Goal: Task Accomplishment & Management: Use online tool/utility

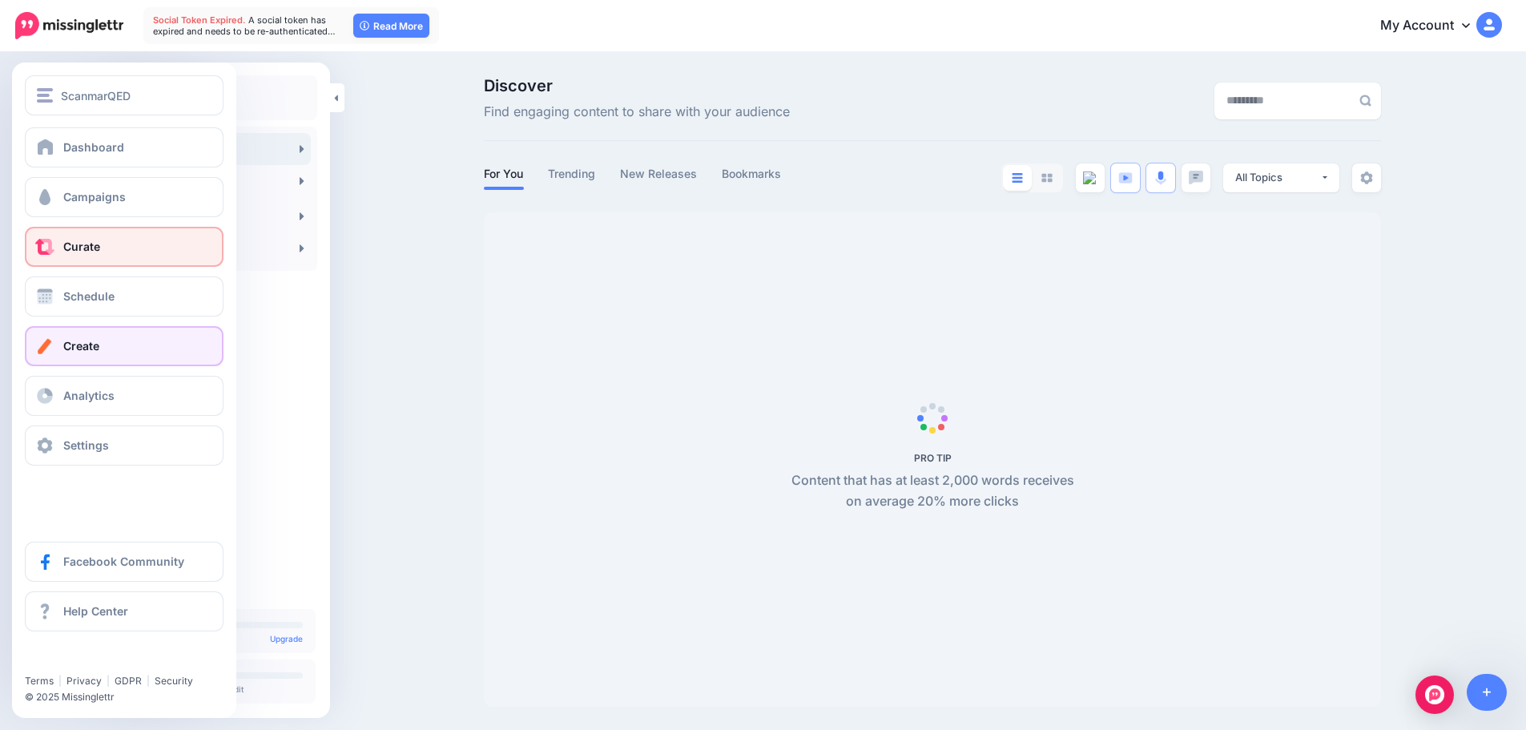
click at [121, 344] on link "Create" at bounding box center [124, 346] width 199 height 40
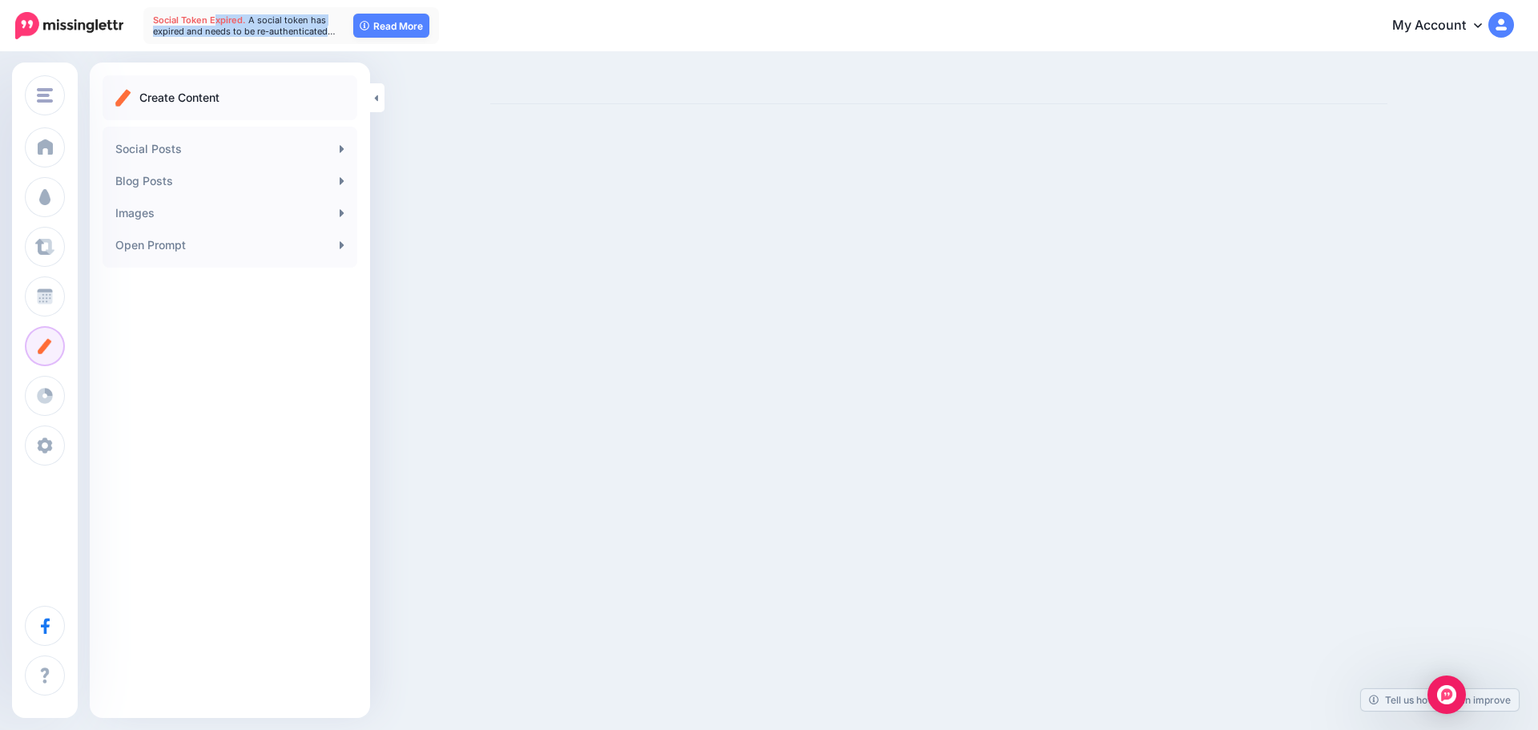
drag, startPoint x: 222, startPoint y: 24, endPoint x: 331, endPoint y: 54, distance: 112.9
click at [328, 45] on nav "Social Token Expired. A social token has expired and needs to be re-authenticat…" at bounding box center [769, 25] width 1514 height 51
click at [625, 151] on div "ScanmarQED ScanmarQED Add Workspace Dashboard Campaigns Curate Schedule Create …" at bounding box center [769, 365] width 1538 height 730
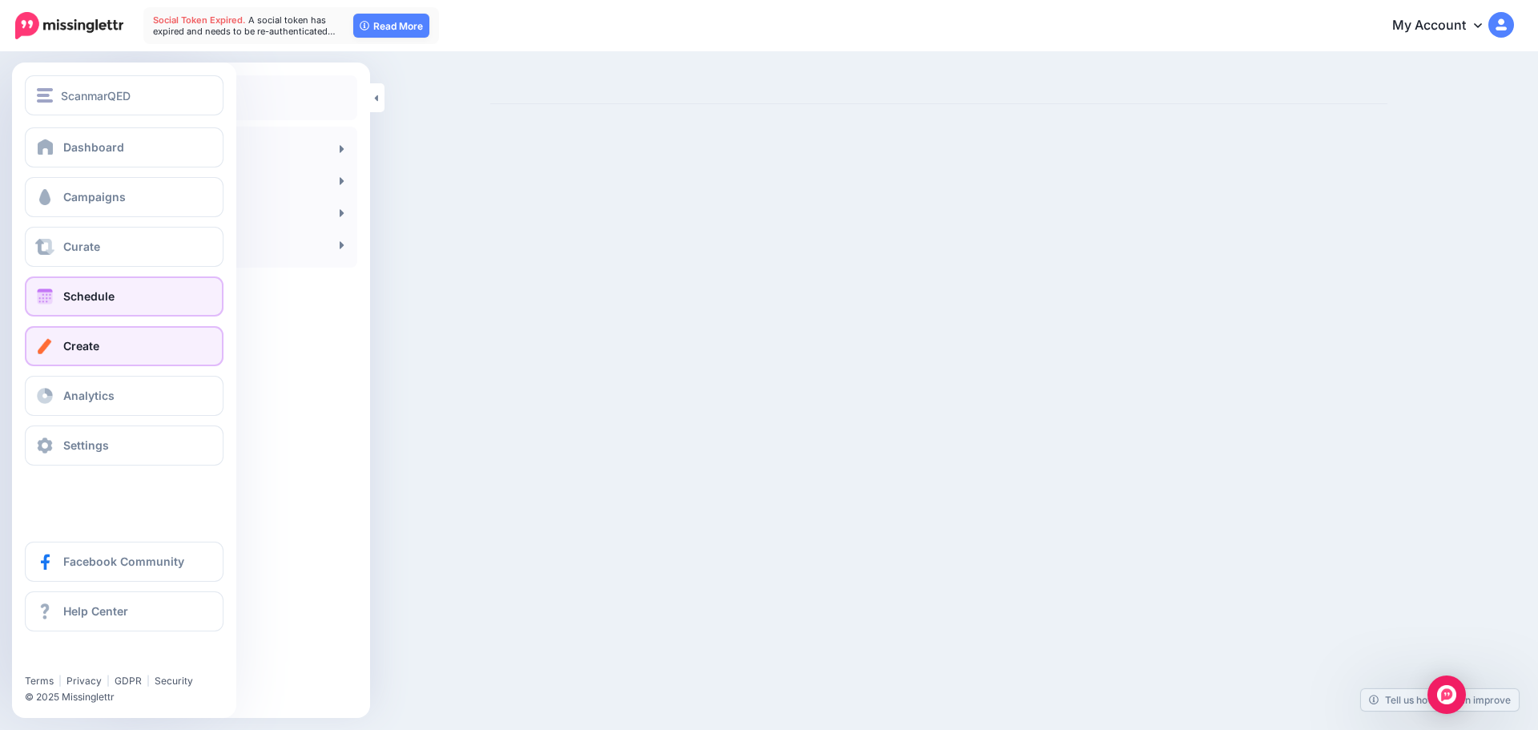
click at [115, 289] on link "Schedule" at bounding box center [124, 296] width 199 height 40
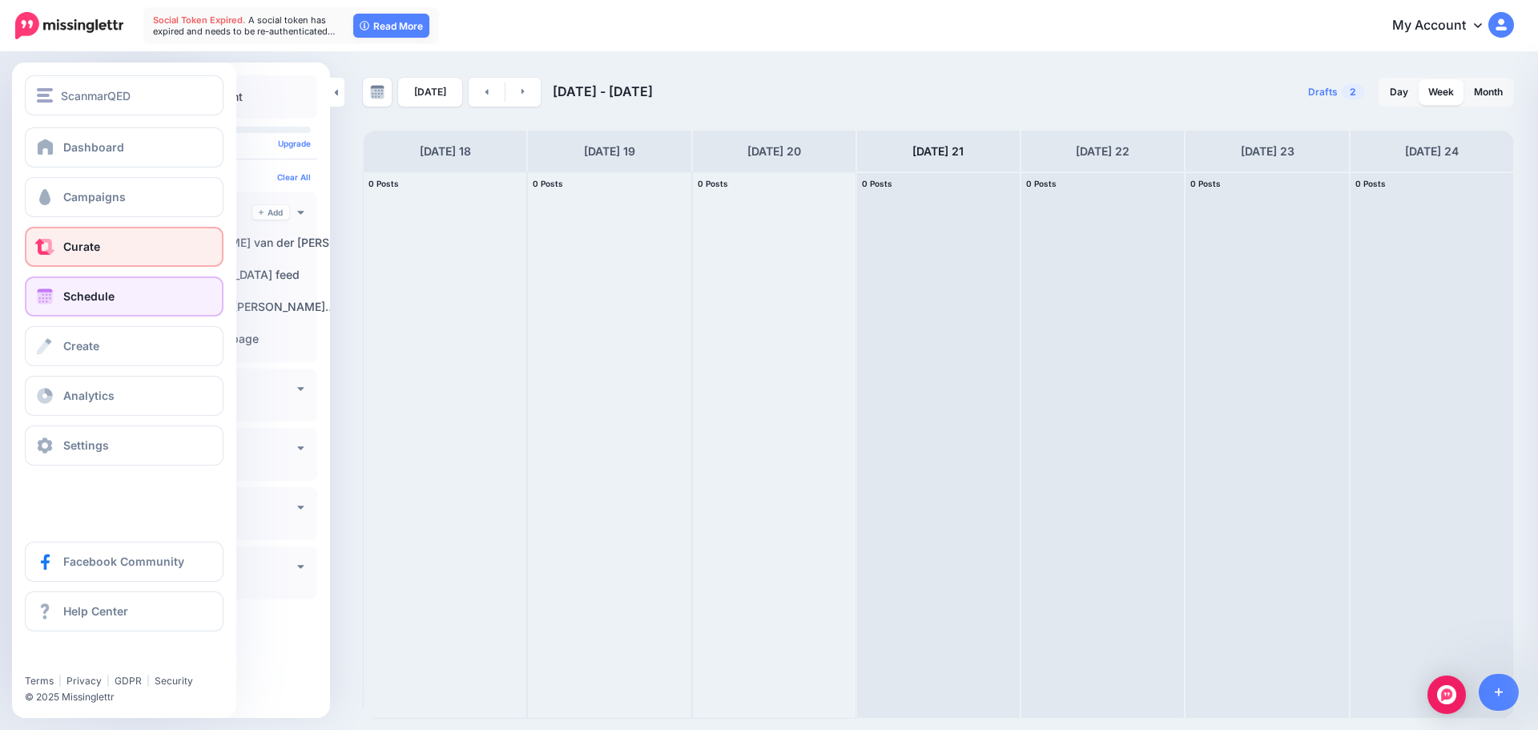
click at [112, 252] on link "Curate" at bounding box center [124, 247] width 199 height 40
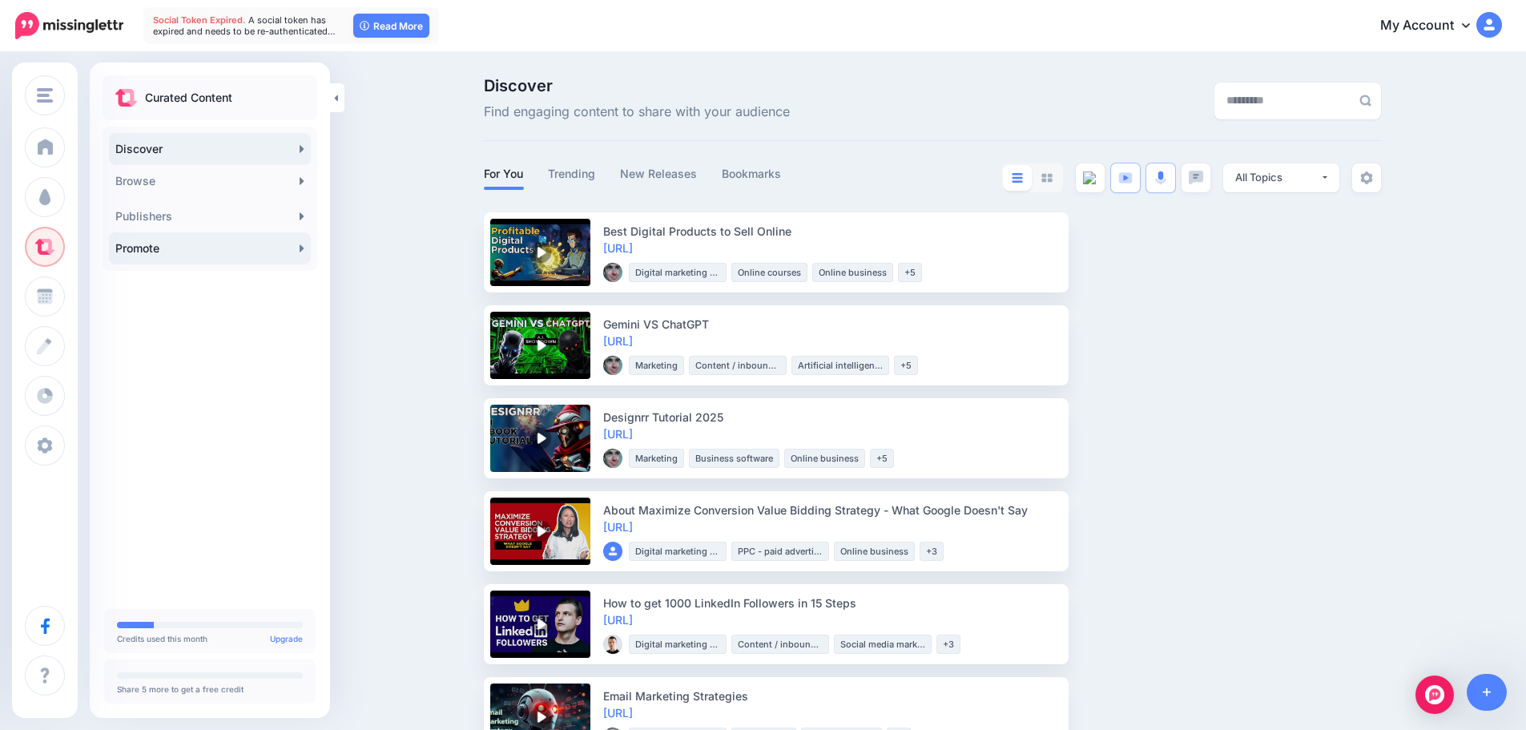
click at [247, 253] on link "Promote" at bounding box center [210, 248] width 202 height 32
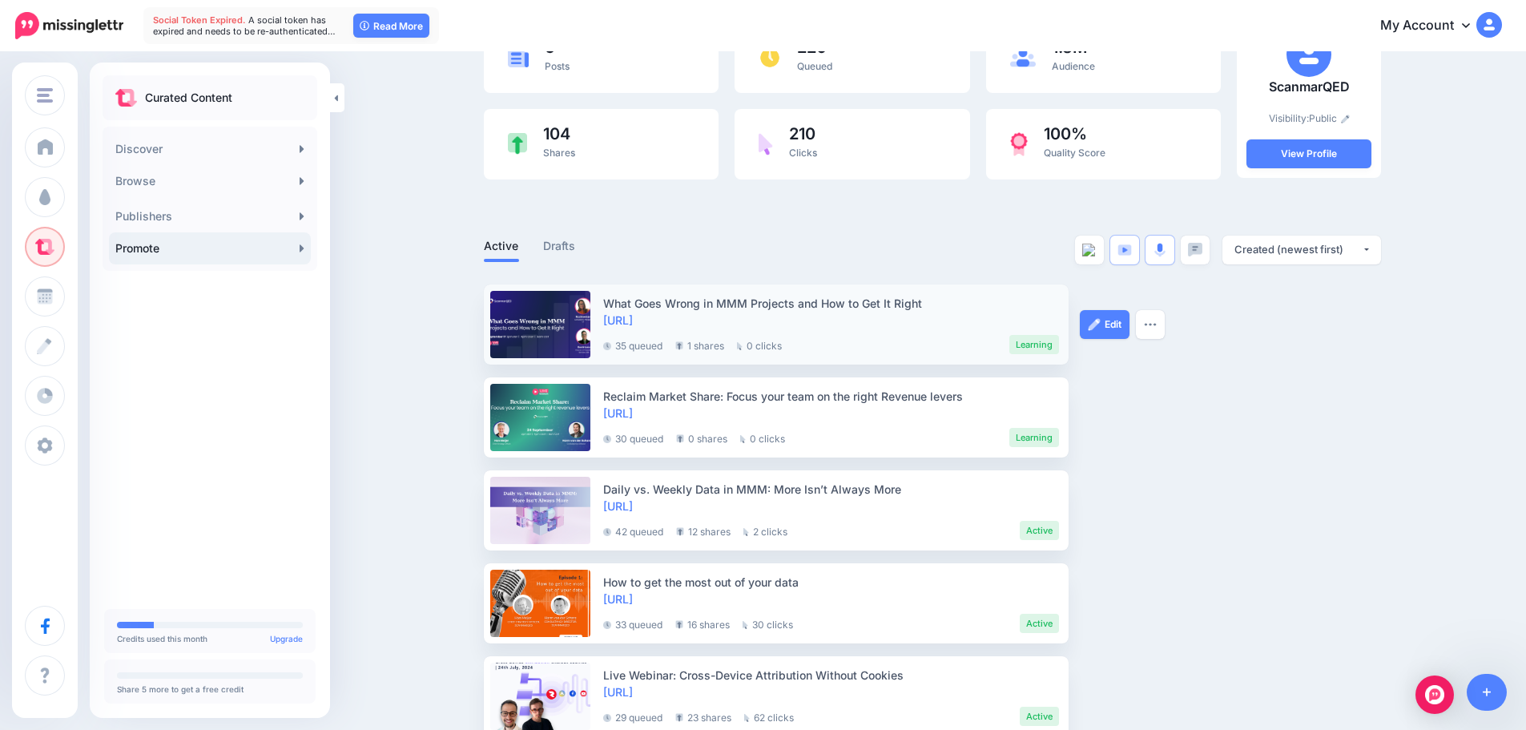
scroll to position [160, 0]
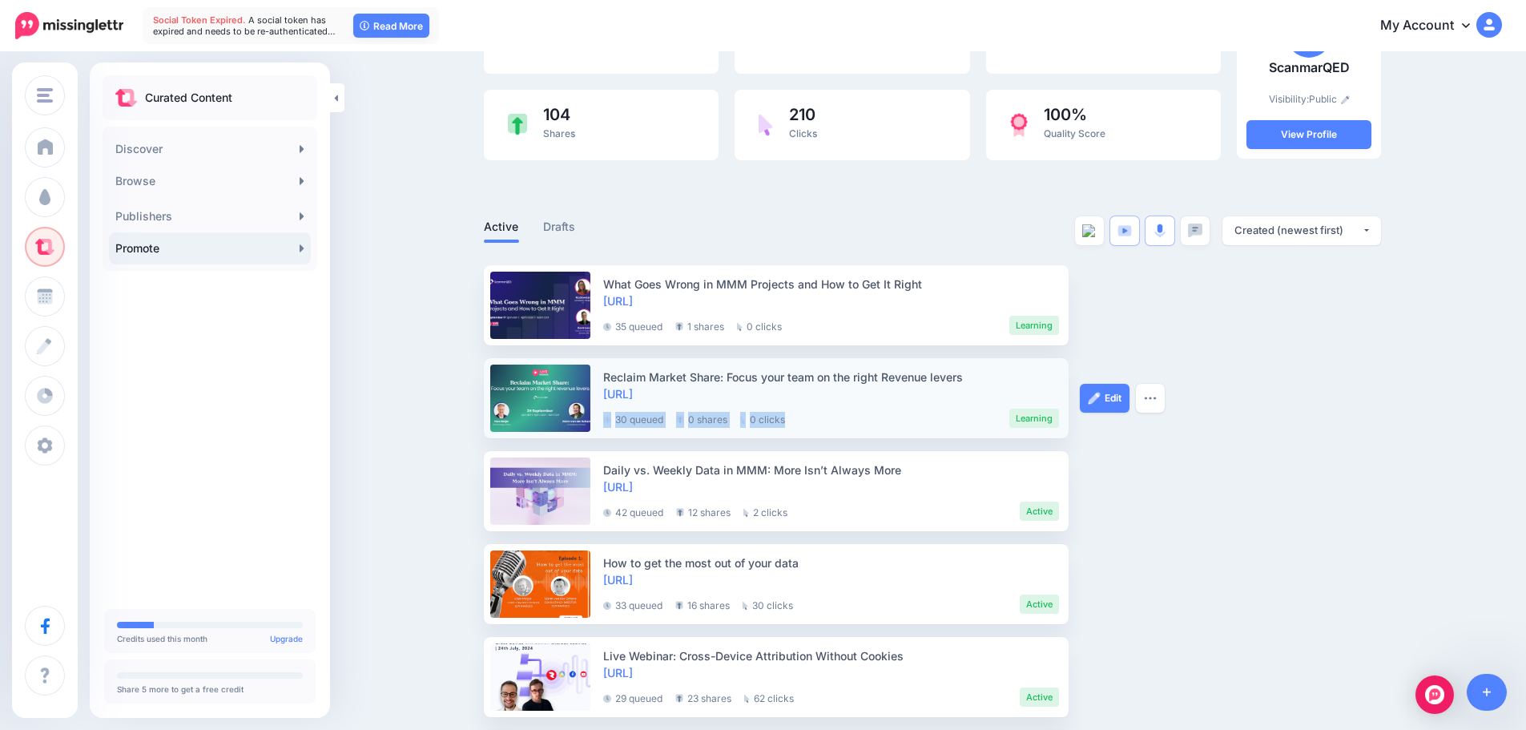
drag, startPoint x: 739, startPoint y: 421, endPoint x: 611, endPoint y: 419, distance: 127.4
click at [611, 419] on div "30 queued 0 shares 0 clicks Learning" at bounding box center [831, 415] width 456 height 26
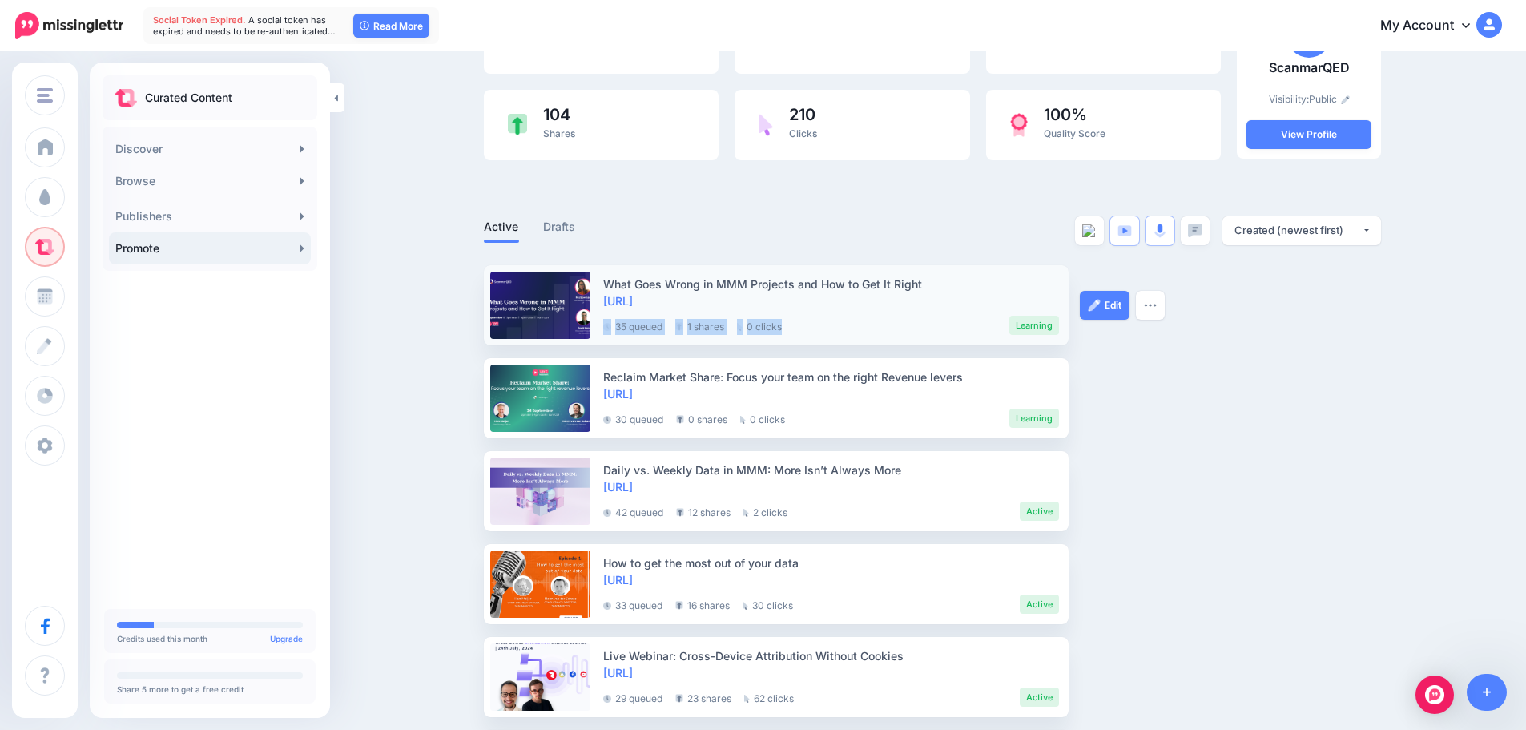
drag, startPoint x: 726, startPoint y: 331, endPoint x: 618, endPoint y: 335, distance: 107.4
click at [614, 335] on div "What Goes Wrong in MMM Projects and How to Get It Right [URL] 35 queued 1 share…" at bounding box center [832, 305] width 459 height 67
drag, startPoint x: 1344, startPoint y: 461, endPoint x: 1271, endPoint y: 458, distance: 72.9
click at [1344, 461] on ul "What Goes Wrong in MMM Projects and How to Get It Right [URL] 35 queued 1 share…" at bounding box center [932, 537] width 897 height 545
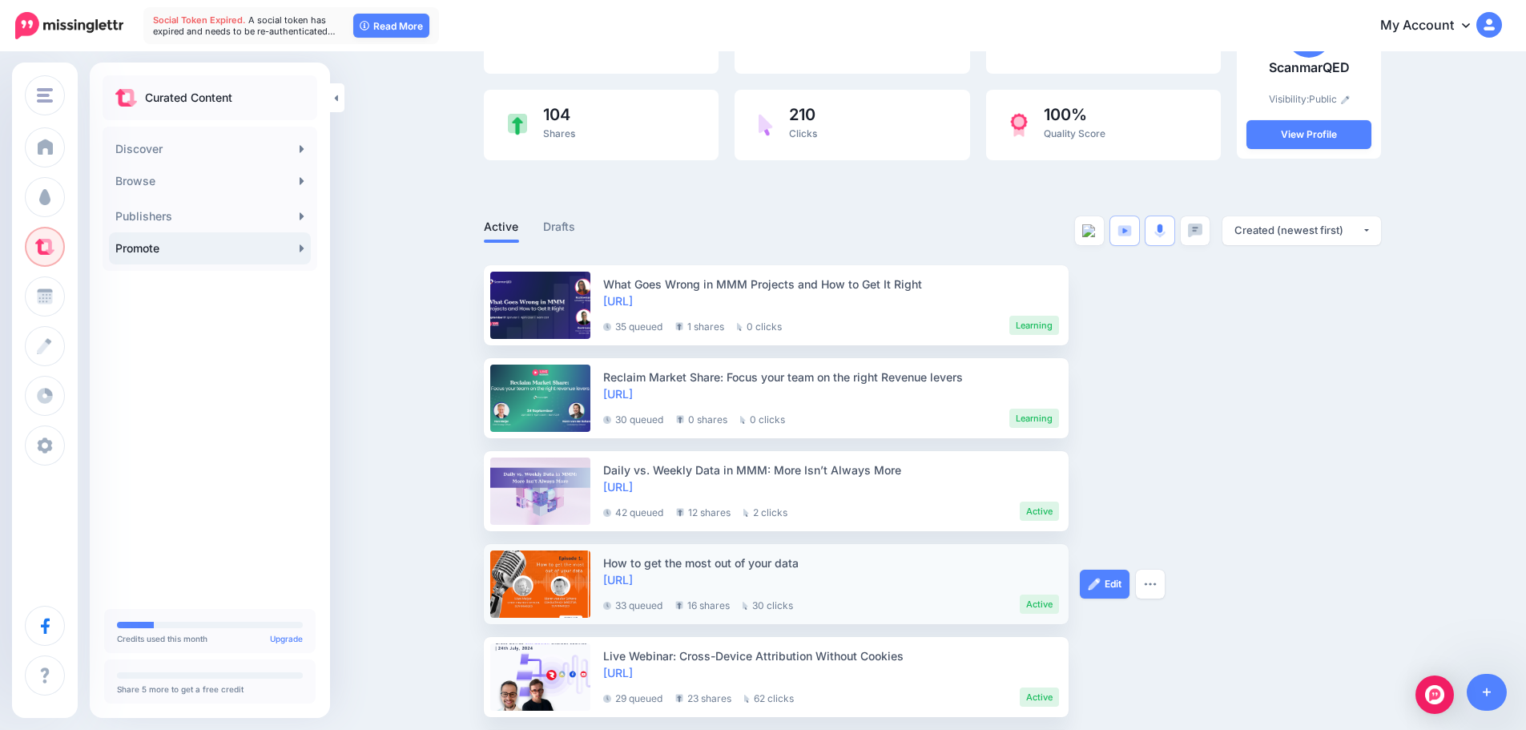
drag, startPoint x: 716, startPoint y: 610, endPoint x: 675, endPoint y: 614, distance: 41.8
click at [675, 614] on div "How to get the most out of your data [URL] 33 queued 16 shares 30 clicks Active" at bounding box center [832, 583] width 459 height 67
click at [739, 602] on ul "33 queued 16 shares 30 clicks" at bounding box center [698, 603] width 190 height 19
drag, startPoint x: 739, startPoint y: 602, endPoint x: 690, endPoint y: 611, distance: 49.8
click at [691, 611] on ul "33 queued 16 shares 30 clicks" at bounding box center [698, 603] width 190 height 19
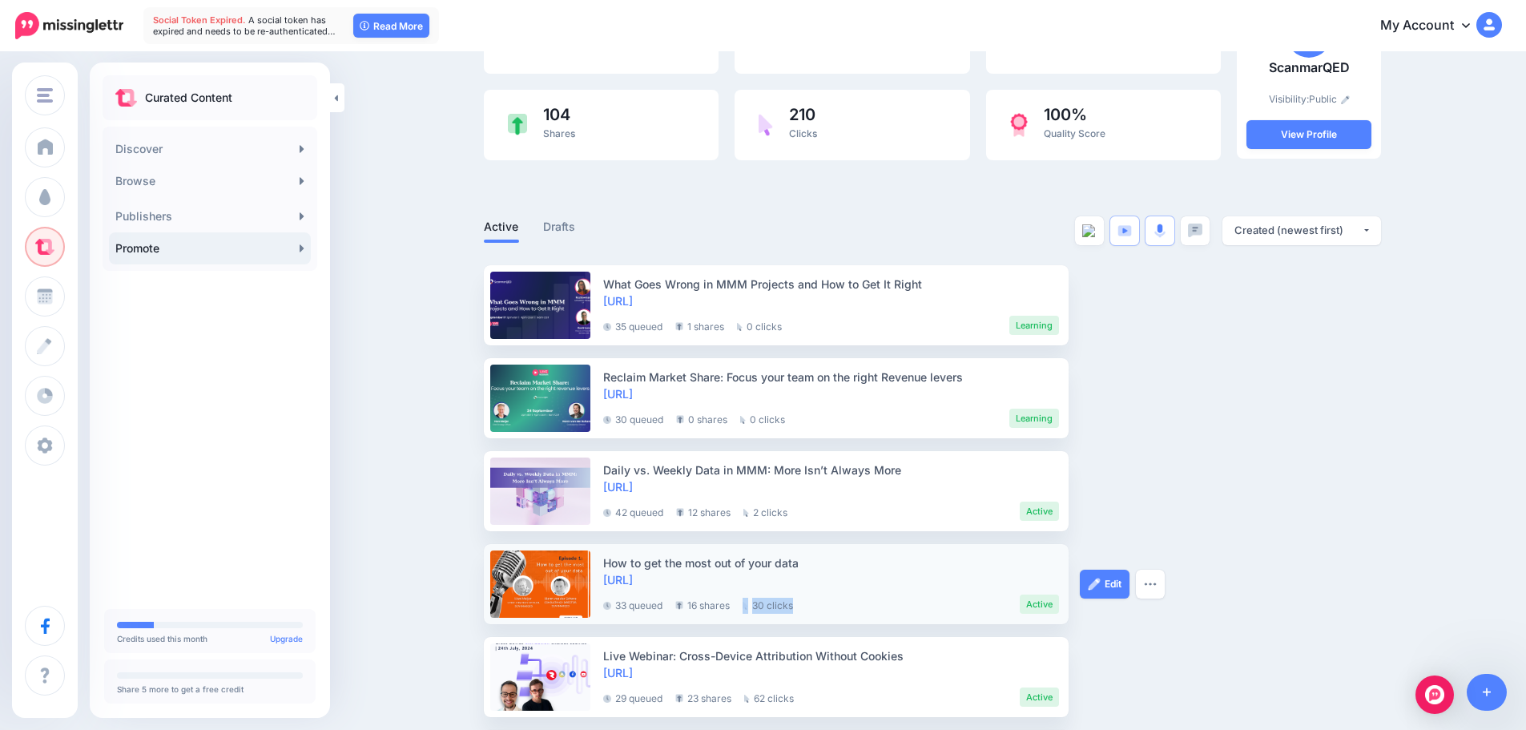
drag, startPoint x: 822, startPoint y: 602, endPoint x: 751, endPoint y: 614, distance: 72.3
click at [751, 614] on div "How to get the most out of your data [URL] 33 queued 16 shares 30 clicks Active" at bounding box center [832, 583] width 459 height 67
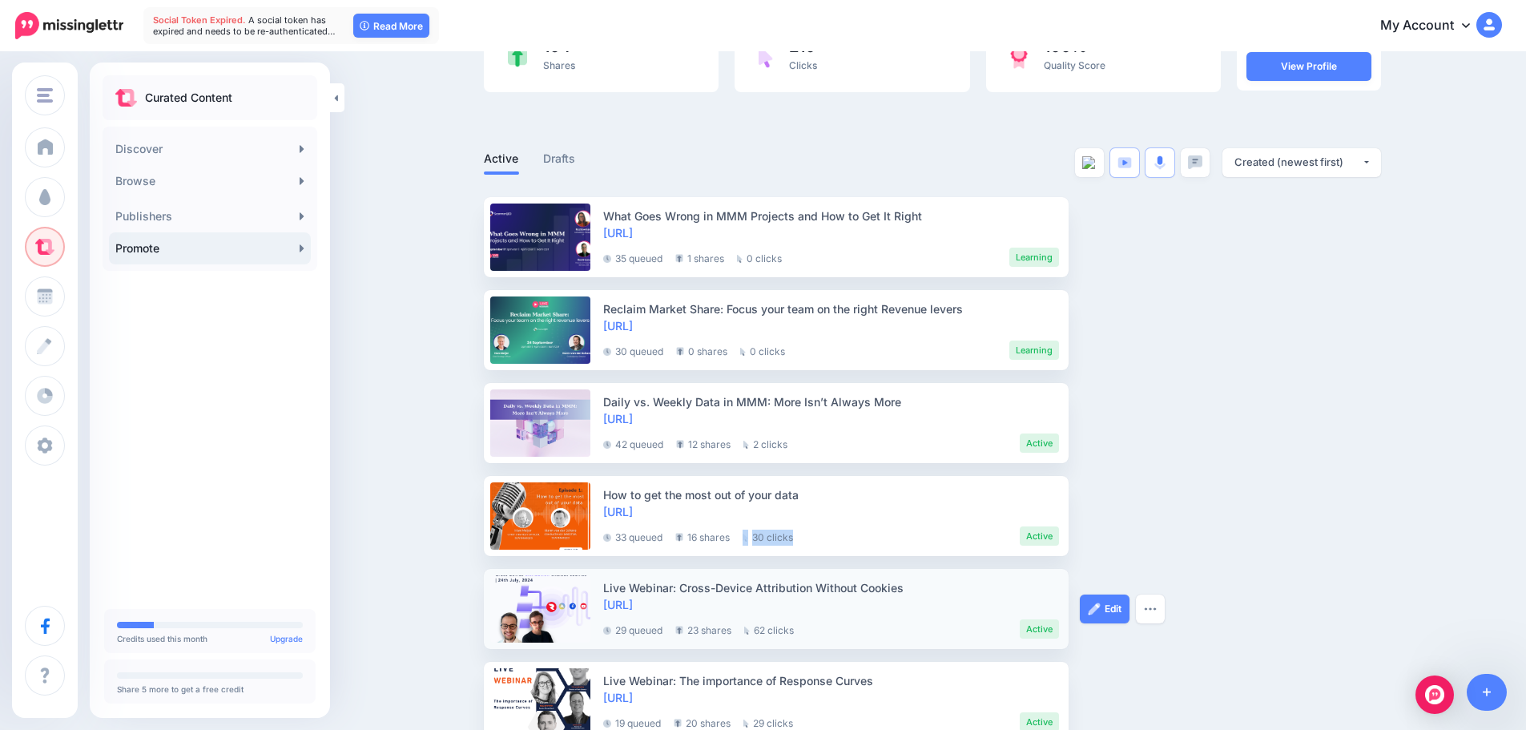
scroll to position [264, 0]
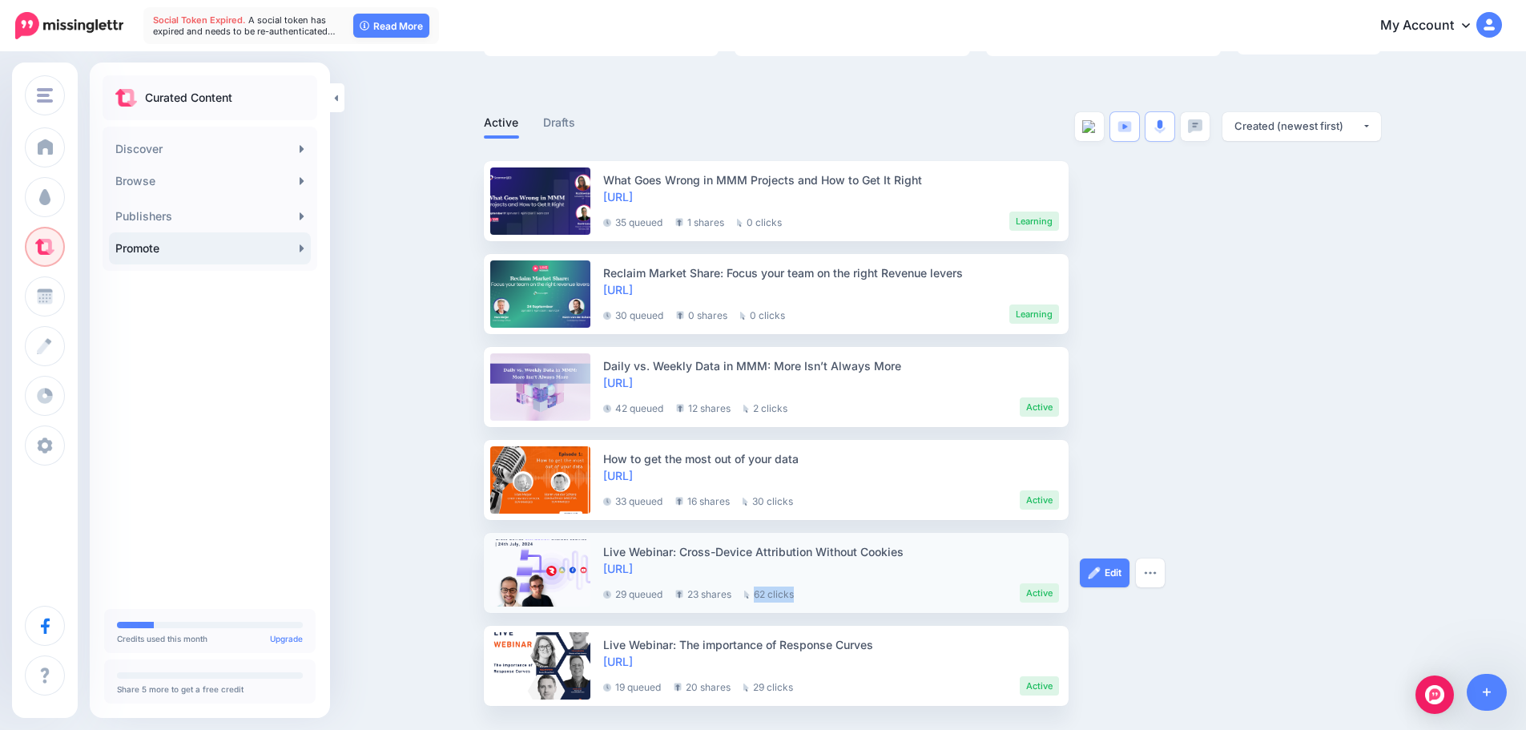
drag, startPoint x: 804, startPoint y: 598, endPoint x: 742, endPoint y: 599, distance: 62.5
click at [755, 601] on div "29 queued 23 shares 62 clicks Active" at bounding box center [831, 590] width 456 height 26
drag, startPoint x: 728, startPoint y: 593, endPoint x: 694, endPoint y: 597, distance: 34.7
click at [694, 597] on li "23 shares" at bounding box center [703, 592] width 56 height 19
drag, startPoint x: 808, startPoint y: 695, endPoint x: 752, endPoint y: 691, distance: 56.2
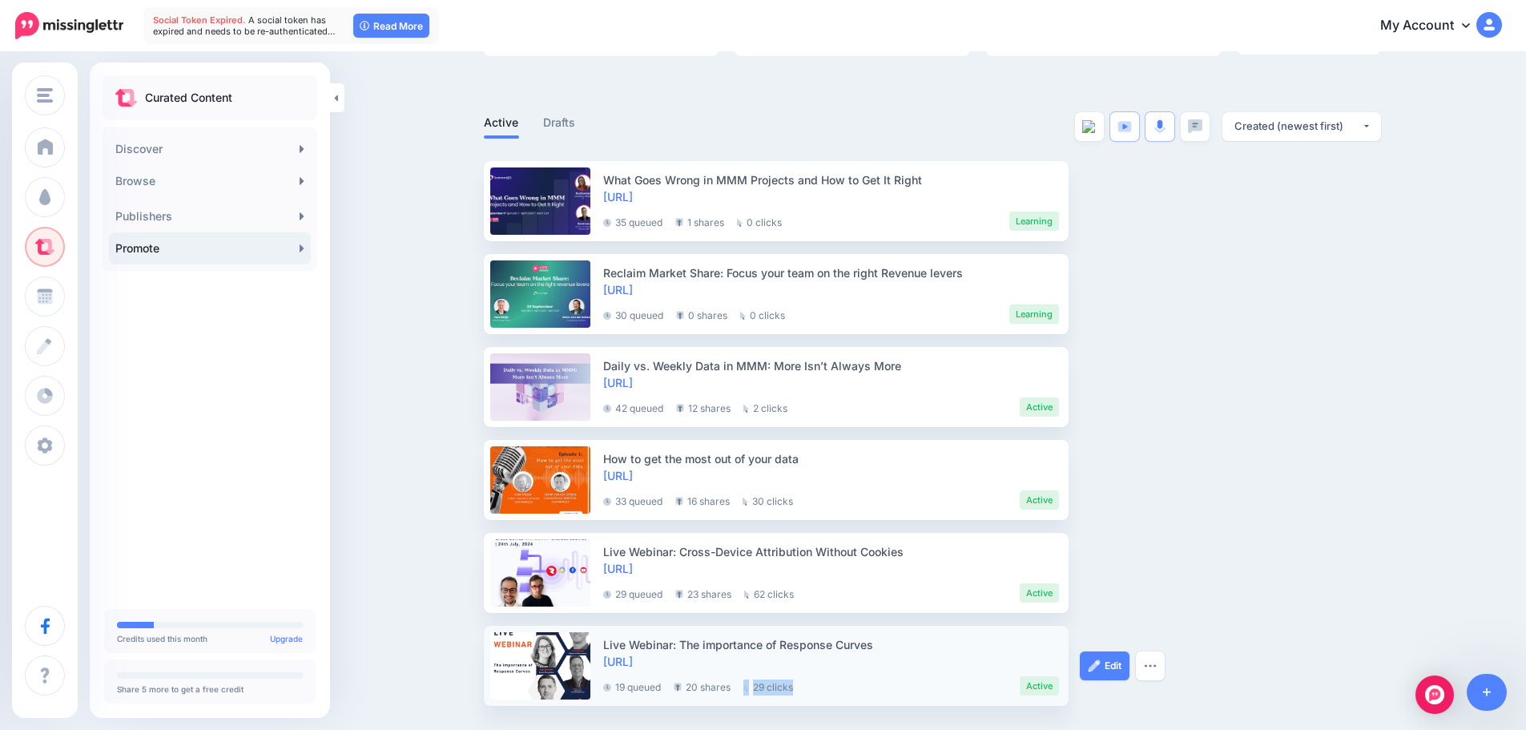
click at [752, 692] on div "Live Webinar: The importance of Response Curves [URL] 19 queued 20 shares 29 cl…" at bounding box center [832, 665] width 459 height 67
drag, startPoint x: 807, startPoint y: 593, endPoint x: 759, endPoint y: 577, distance: 49.9
click at [747, 592] on div "29 queued 23 shares 62 clicks Active" at bounding box center [831, 590] width 456 height 26
drag, startPoint x: 810, startPoint y: 491, endPoint x: 750, endPoint y: 471, distance: 63.3
click at [755, 494] on div "33 queued 16 shares 30 clicks Active" at bounding box center [831, 497] width 456 height 26
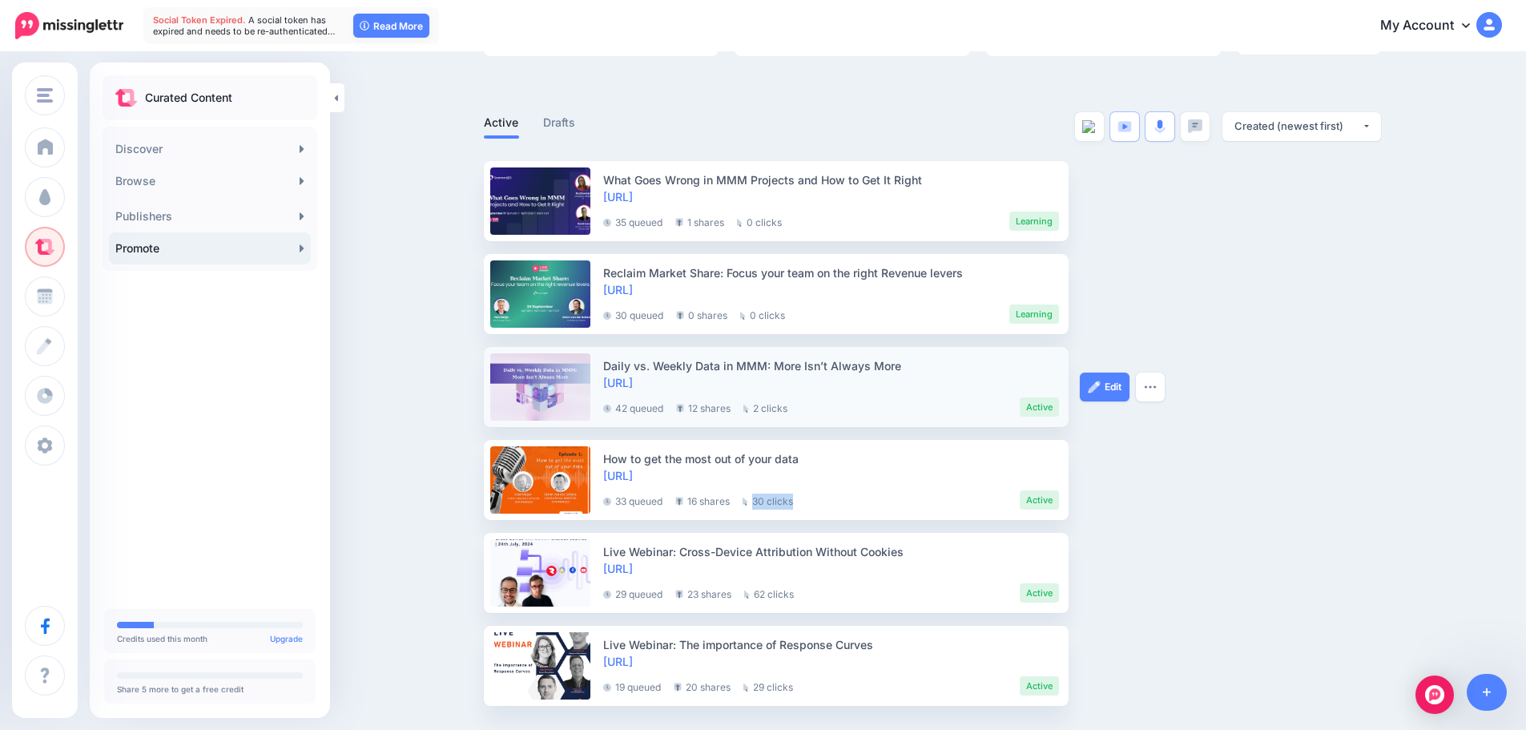
drag, startPoint x: 794, startPoint y: 409, endPoint x: 735, endPoint y: 409, distance: 58.5
click at [737, 409] on div "42 queued 12 shares 2 clicks Active" at bounding box center [831, 404] width 456 height 26
drag, startPoint x: 607, startPoint y: 401, endPoint x: 872, endPoint y: 418, distance: 265.8
click at [859, 418] on li "Daily vs. Weekly Data in MMM: More Isn’t Always More [URL] 42 queued 12 shares …" at bounding box center [776, 387] width 585 height 80
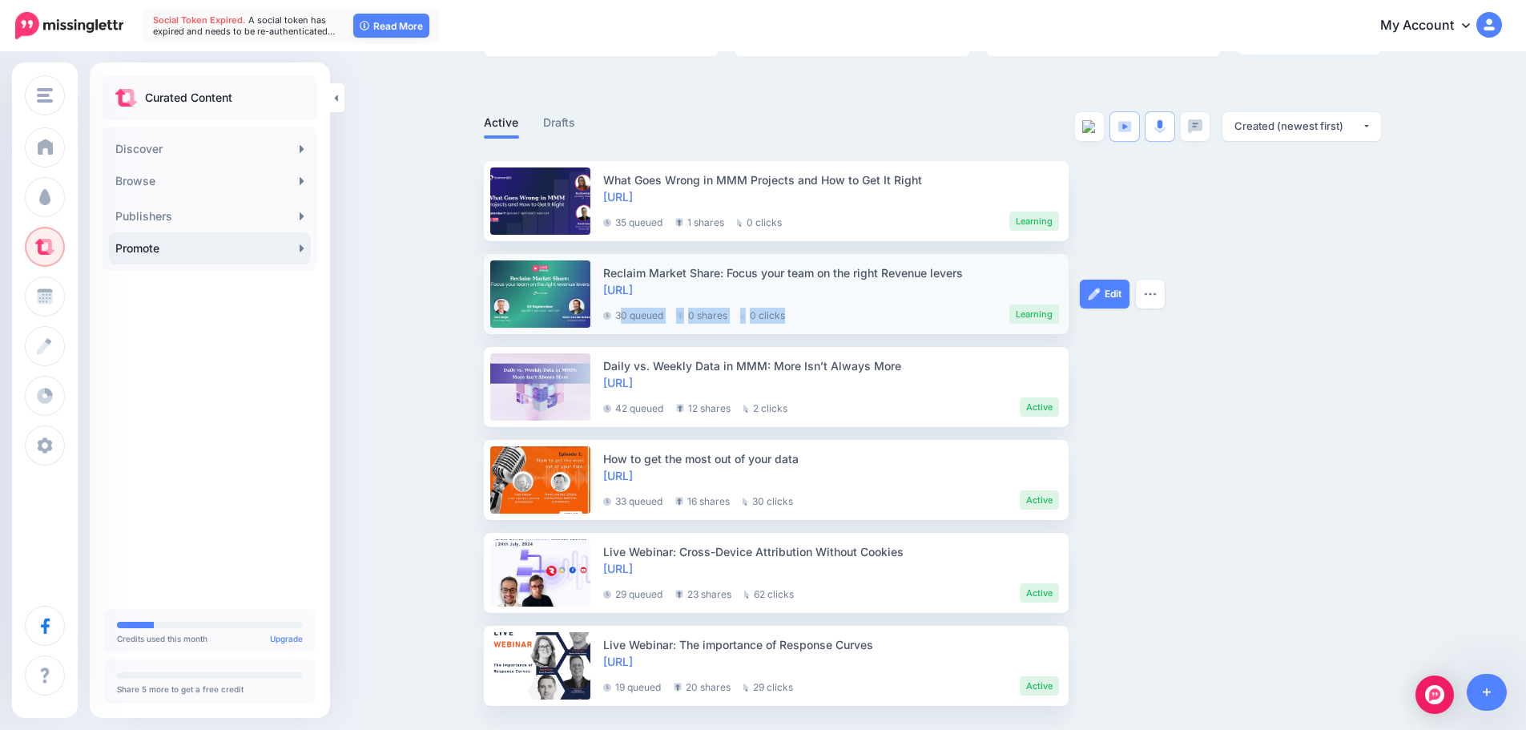
drag, startPoint x: 691, startPoint y: 319, endPoint x: 622, endPoint y: 320, distance: 69.7
click at [622, 320] on div "30 queued 0 shares 0 clicks Learning" at bounding box center [831, 311] width 456 height 26
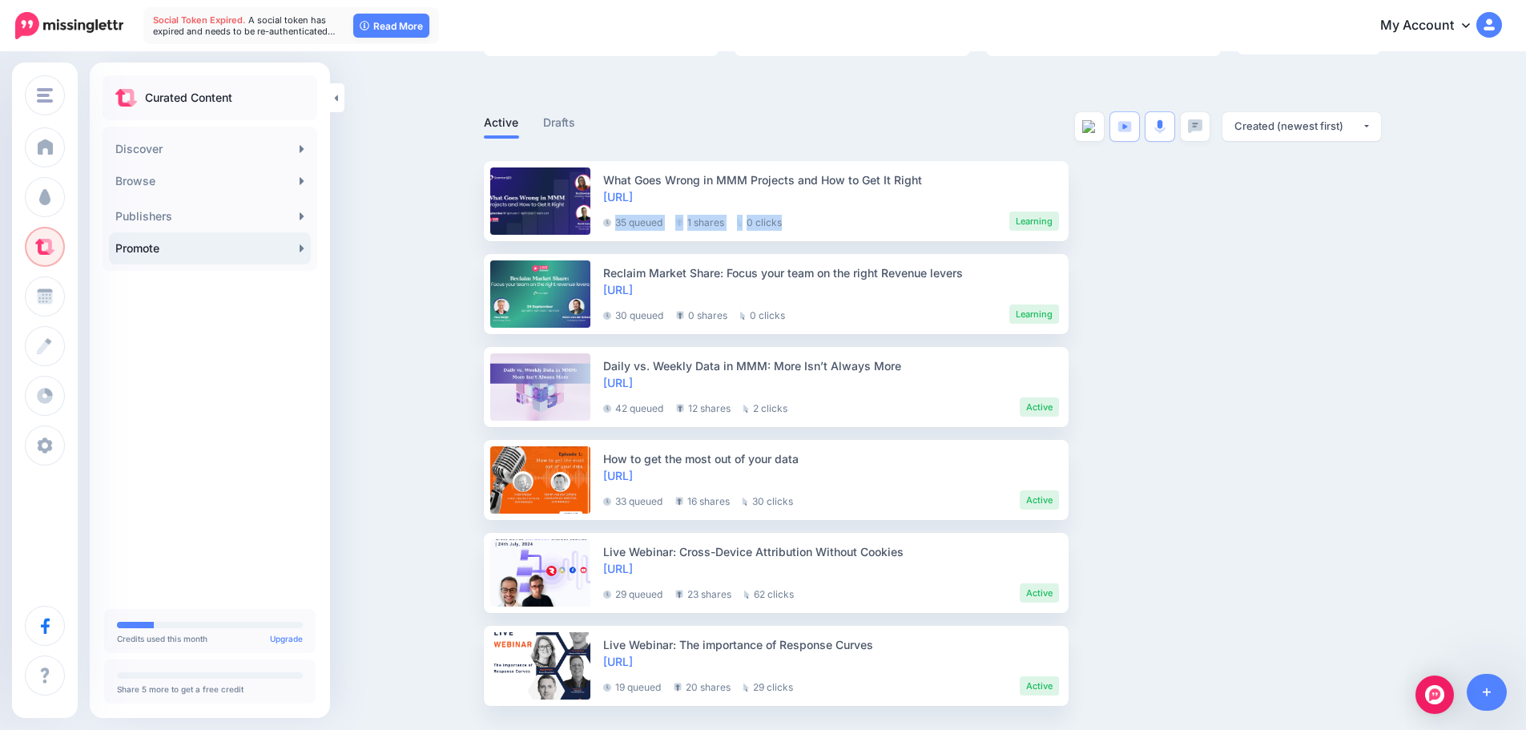
drag, startPoint x: 615, startPoint y: 216, endPoint x: 922, endPoint y: 242, distance: 308.0
click at [844, 231] on div "What Goes Wrong in MMM Projects and How to Get It Right [URL] 35 queued 1 share…" at bounding box center [832, 200] width 459 height 67
click at [1441, 352] on div "Promote Add your best content to the library for others to share 6 Posts" at bounding box center [763, 259] width 1526 height 941
click at [1441, 353] on div "Promote Add your best content to the library for others to share 6 Posts" at bounding box center [763, 259] width 1526 height 941
